Goal: Unclear: Browse casually

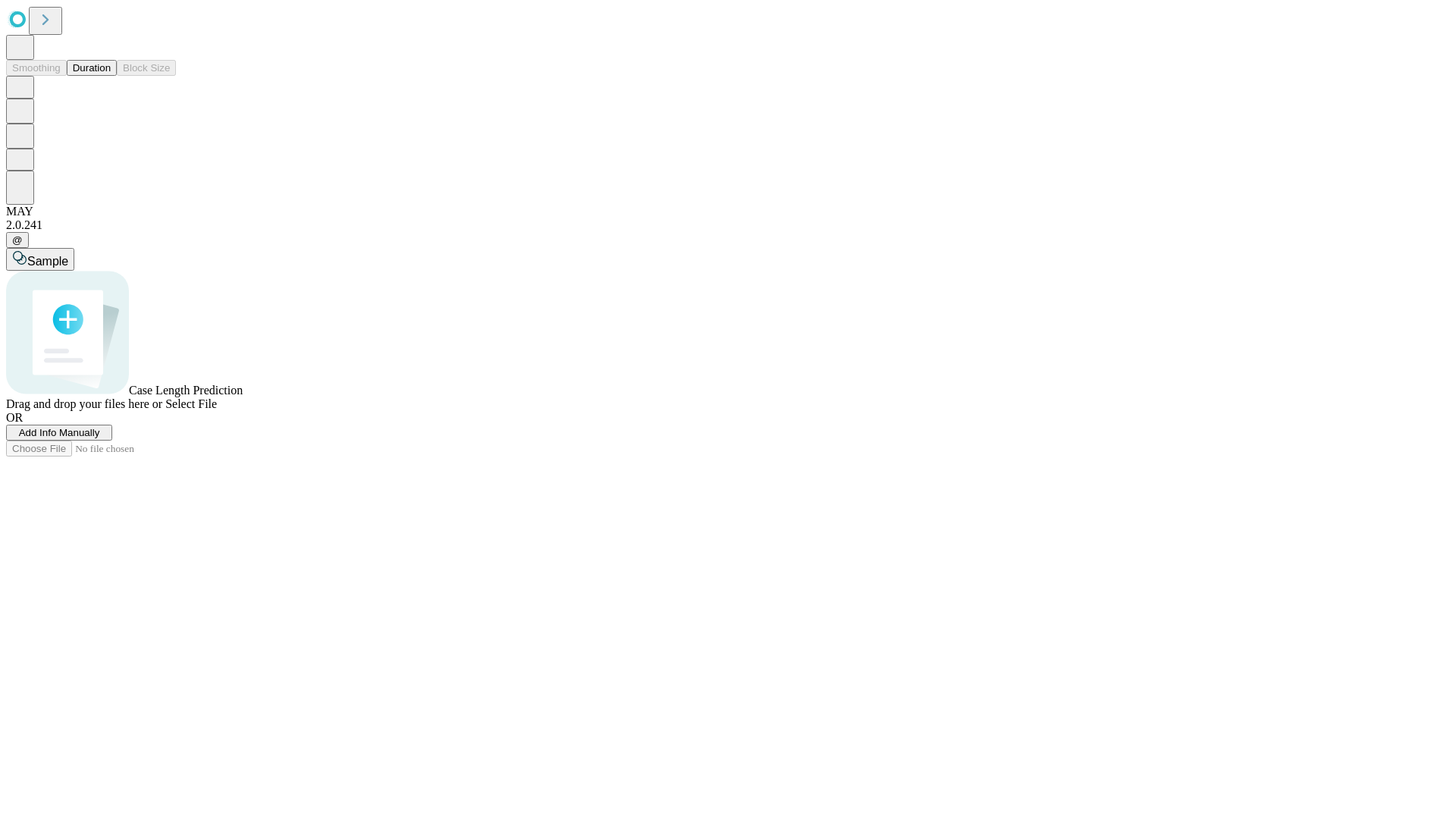
click at [111, 76] on button "Duration" at bounding box center [91, 68] width 50 height 16
click at [217, 410] on span "Select File" at bounding box center [191, 403] width 51 height 13
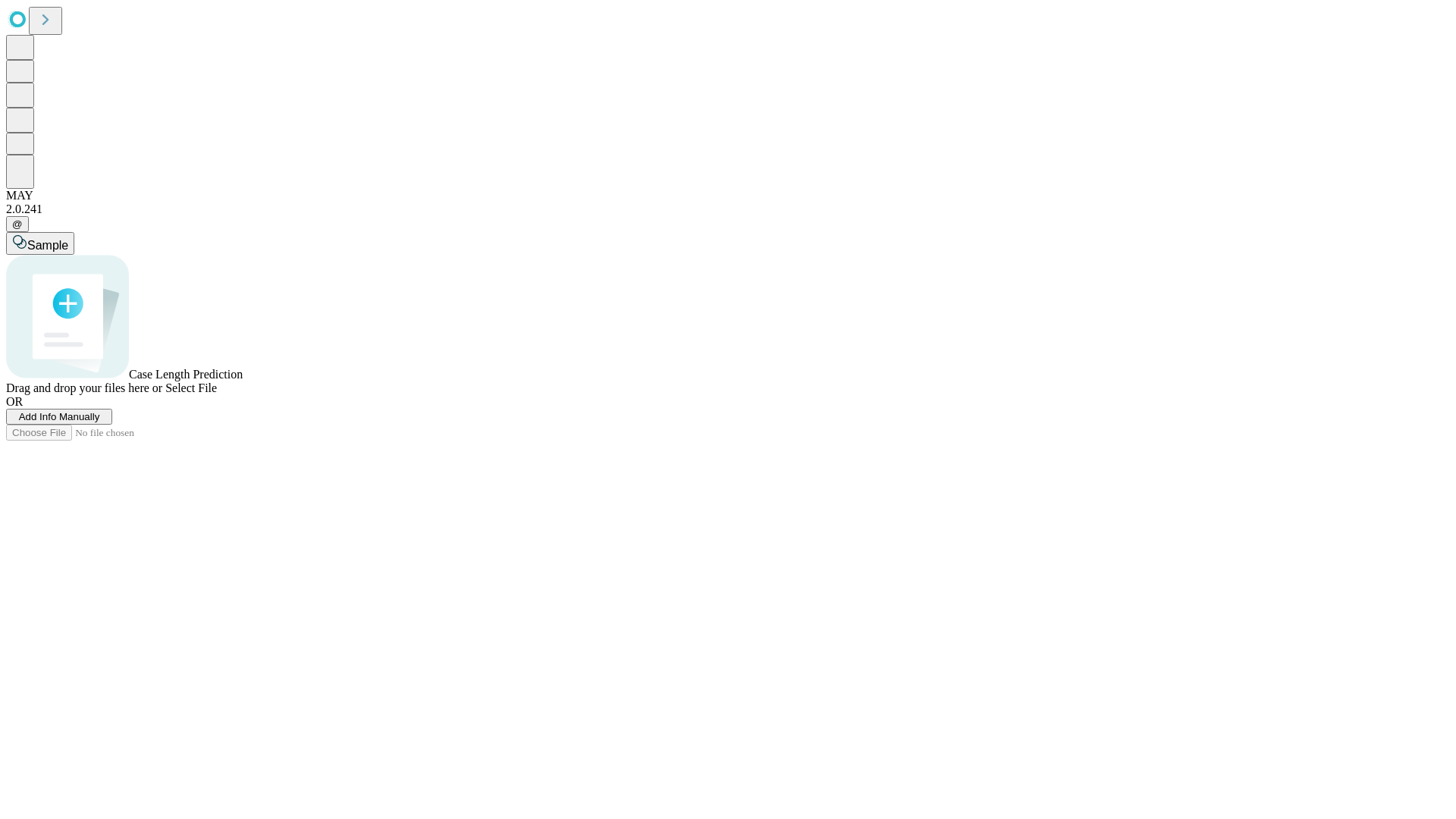
click at [217, 394] on span "Select File" at bounding box center [191, 387] width 51 height 13
